Goal: Task Accomplishment & Management: Manage account settings

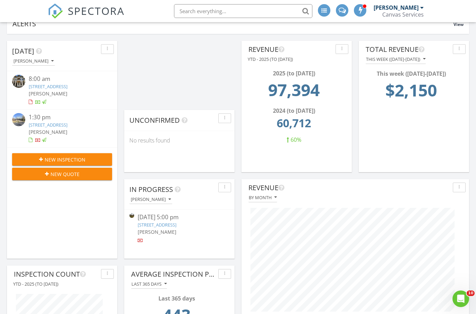
scroll to position [1252, 476]
click at [97, 9] on span "SPECTORA" at bounding box center [96, 10] width 57 height 15
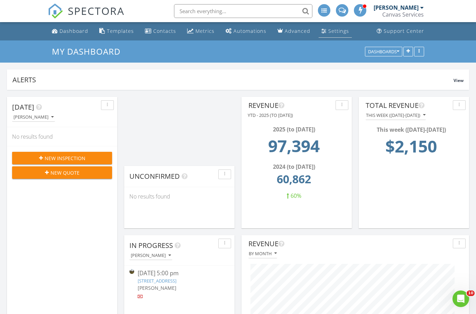
click at [328, 33] on div "Settings" at bounding box center [338, 31] width 21 height 7
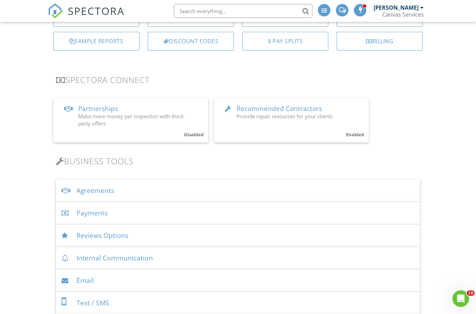
scroll to position [99, 0]
click at [101, 191] on div "Agreements" at bounding box center [238, 190] width 364 height 22
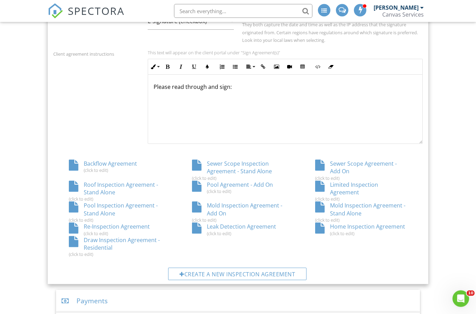
scroll to position [296, 0]
click at [111, 204] on div "Pool Inspection Agreement - Stand Alone (click to edit)" at bounding box center [114, 212] width 123 height 21
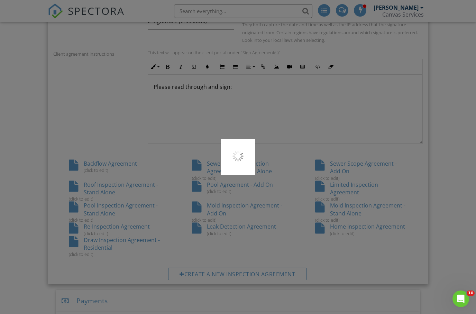
scroll to position [324, 0]
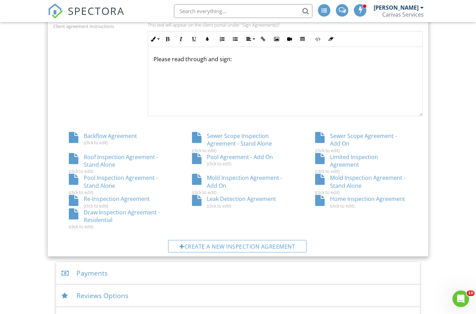
click at [240, 157] on div "Pool Agreement - Add On (click to edit)" at bounding box center [237, 159] width 123 height 13
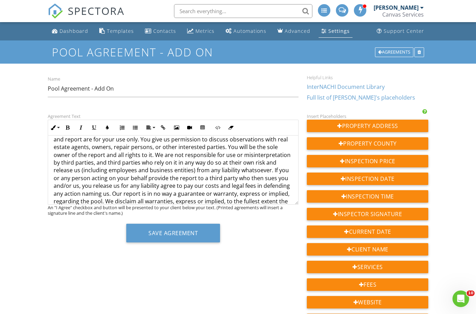
scroll to position [158, 0]
click at [117, 153] on p "3. We will provide you with a written report summarizing our inspection. Our in…" at bounding box center [173, 167] width 239 height 93
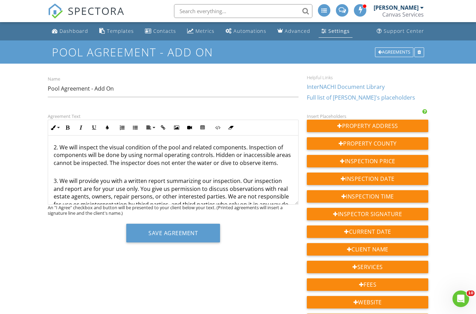
scroll to position [110, 0]
click at [108, 160] on p "2. We will inspect the visual condition of the pool and related components. Ins…" at bounding box center [173, 150] width 239 height 31
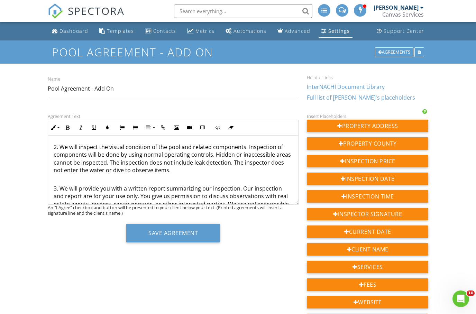
click at [198, 180] on p "3. We will provide you with a written report summarizing our inspection. Our in…" at bounding box center [173, 219] width 239 height 85
click at [177, 167] on p "2. We will inspect the visual condition of the pool and related components. Ins…" at bounding box center [173, 154] width 239 height 39
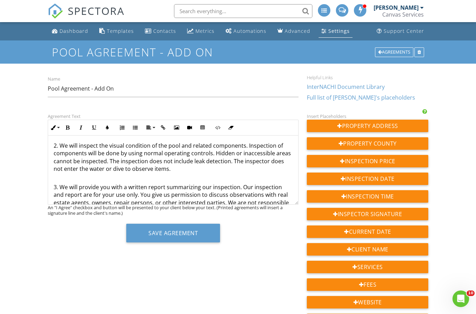
scroll to position [111, 0]
click at [229, 157] on p "2. We will inspect the visual condition of the pool and related components. Ins…" at bounding box center [173, 153] width 239 height 39
click at [207, 236] on button "Save Agreement" at bounding box center [173, 233] width 94 height 19
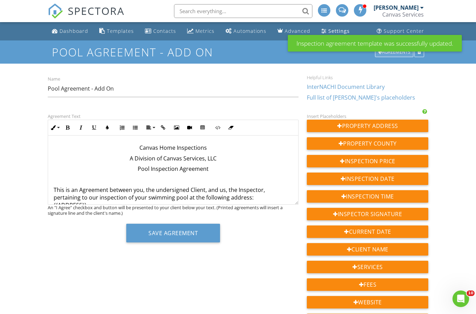
click at [386, 55] on div "Agreements" at bounding box center [394, 52] width 38 height 10
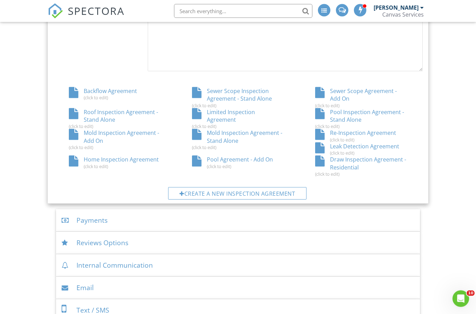
scroll to position [372, 0]
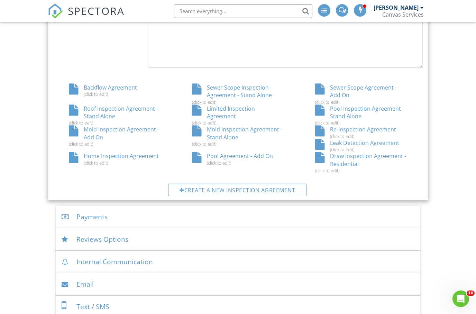
click at [362, 108] on div "Pool Inspection Agreement - Stand Alone (click to edit)" at bounding box center [360, 115] width 123 height 21
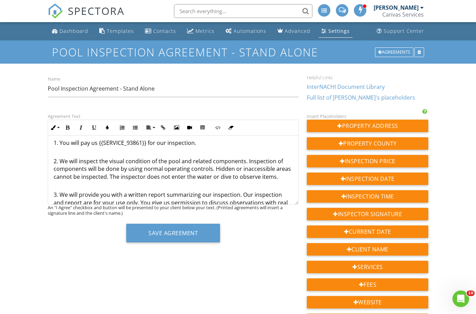
scroll to position [96, 0]
click at [107, 174] on p "2. We will inspect the visual condition of the pool and related components. Ins…" at bounding box center [173, 164] width 239 height 31
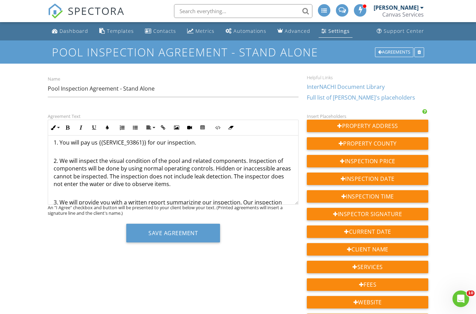
click at [150, 175] on p "2. We will inspect the visual condition of the pool and related components. Ins…" at bounding box center [173, 168] width 239 height 39
click at [158, 175] on p "2. We will inspect the visual condition of the pool and related components. Ins…" at bounding box center [173, 168] width 239 height 39
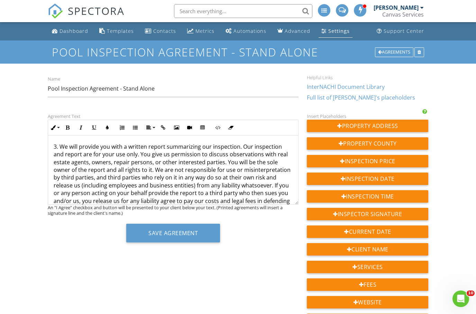
scroll to position [153, 0]
click at [117, 166] on p "3. We will provide you with a written report summarizing our inspection. Our in…" at bounding box center [173, 180] width 239 height 93
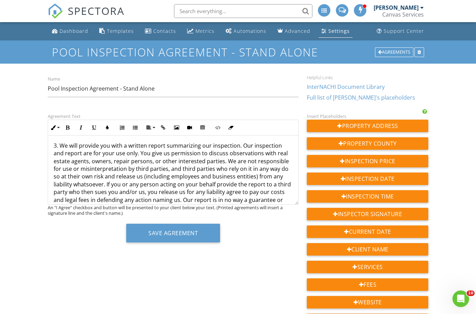
click at [147, 235] on button "Save Agreement" at bounding box center [173, 233] width 94 height 19
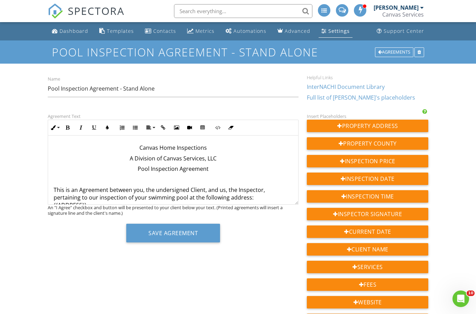
click at [176, 233] on button "Save Agreement" at bounding box center [173, 233] width 94 height 19
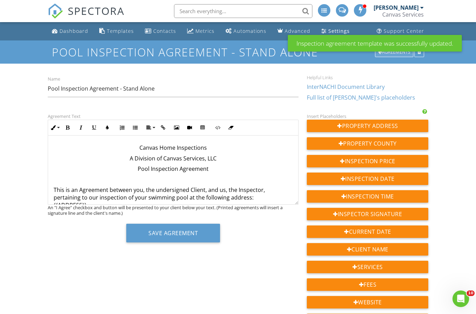
click at [401, 55] on div "Agreements" at bounding box center [394, 52] width 38 height 10
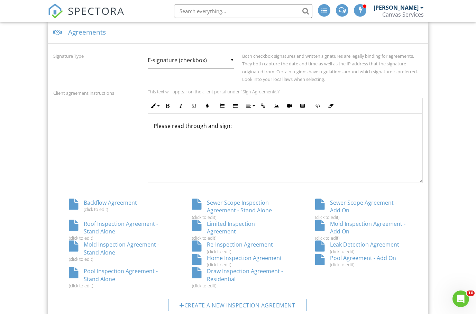
click at [252, 258] on div "Home Inspection Agreement (click to edit)" at bounding box center [237, 260] width 123 height 13
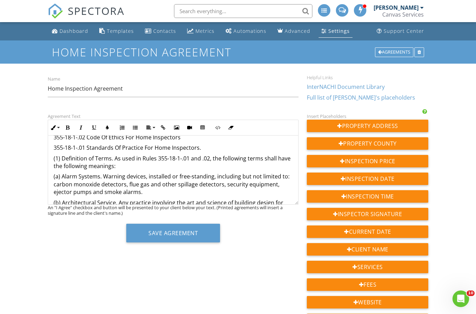
scroll to position [1638, 0]
